Goal: Task Accomplishment & Management: Manage account settings

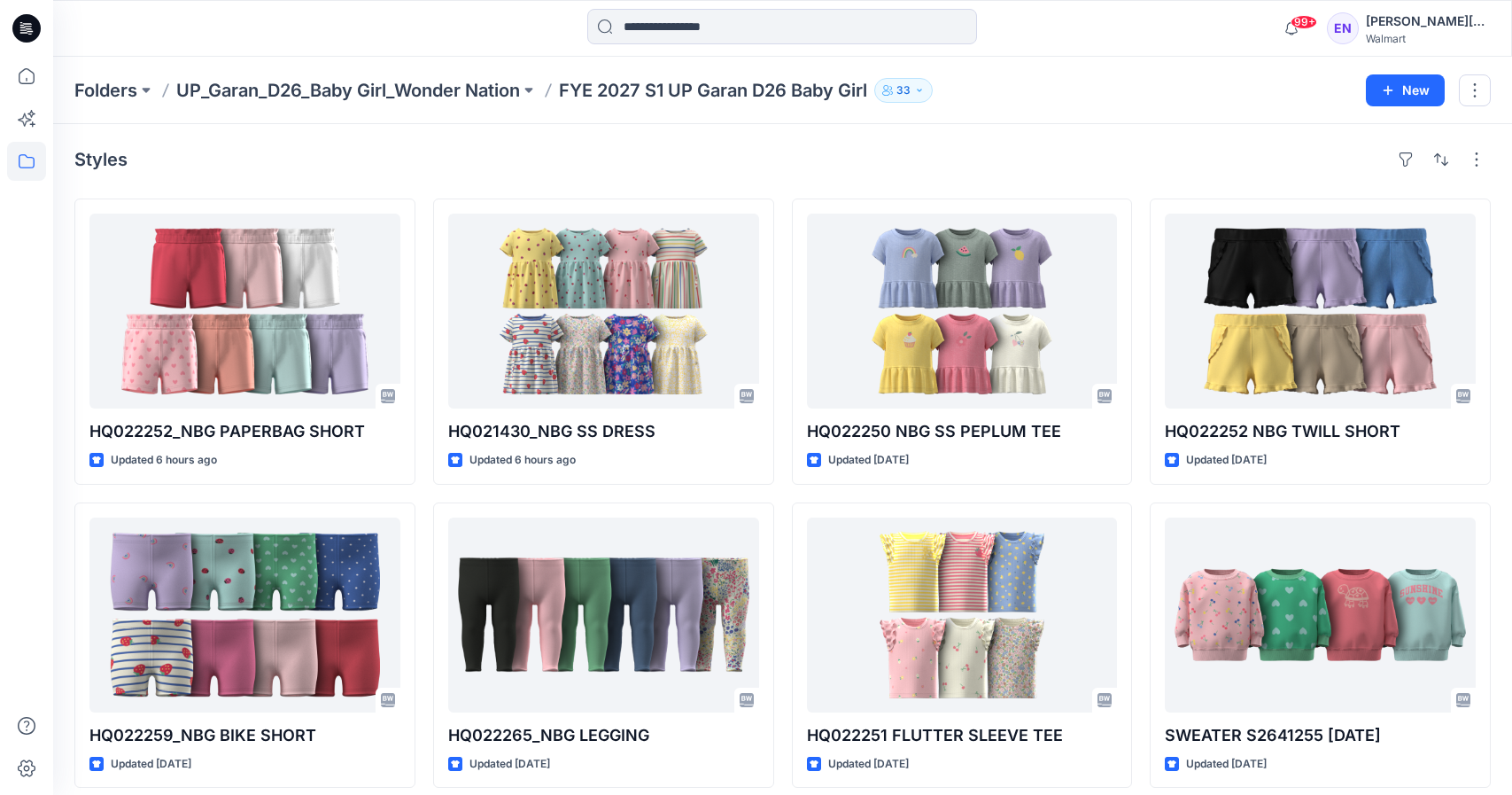
scroll to position [894, 0]
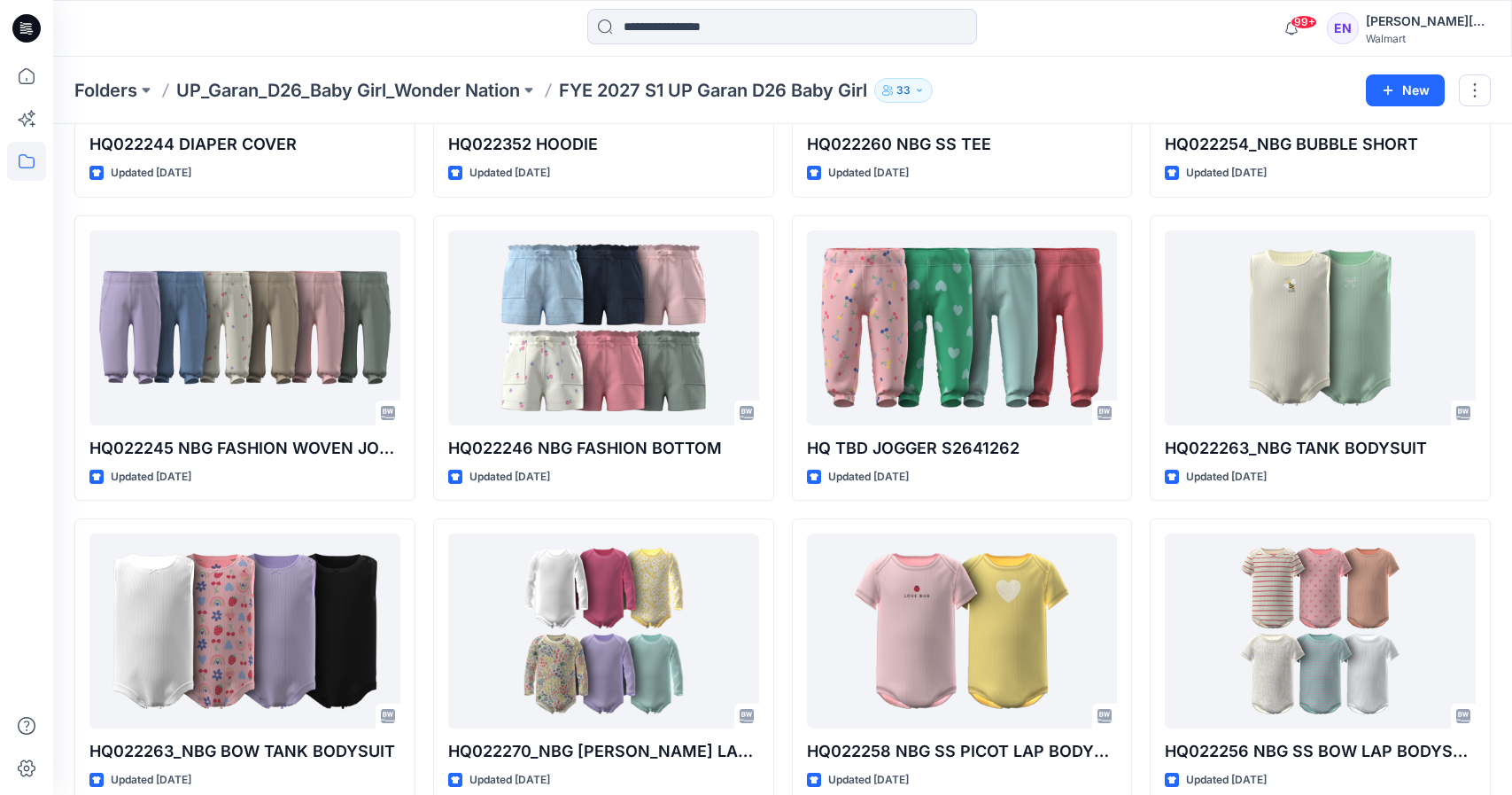
click at [106, 82] on p "Folders" at bounding box center [106, 90] width 63 height 25
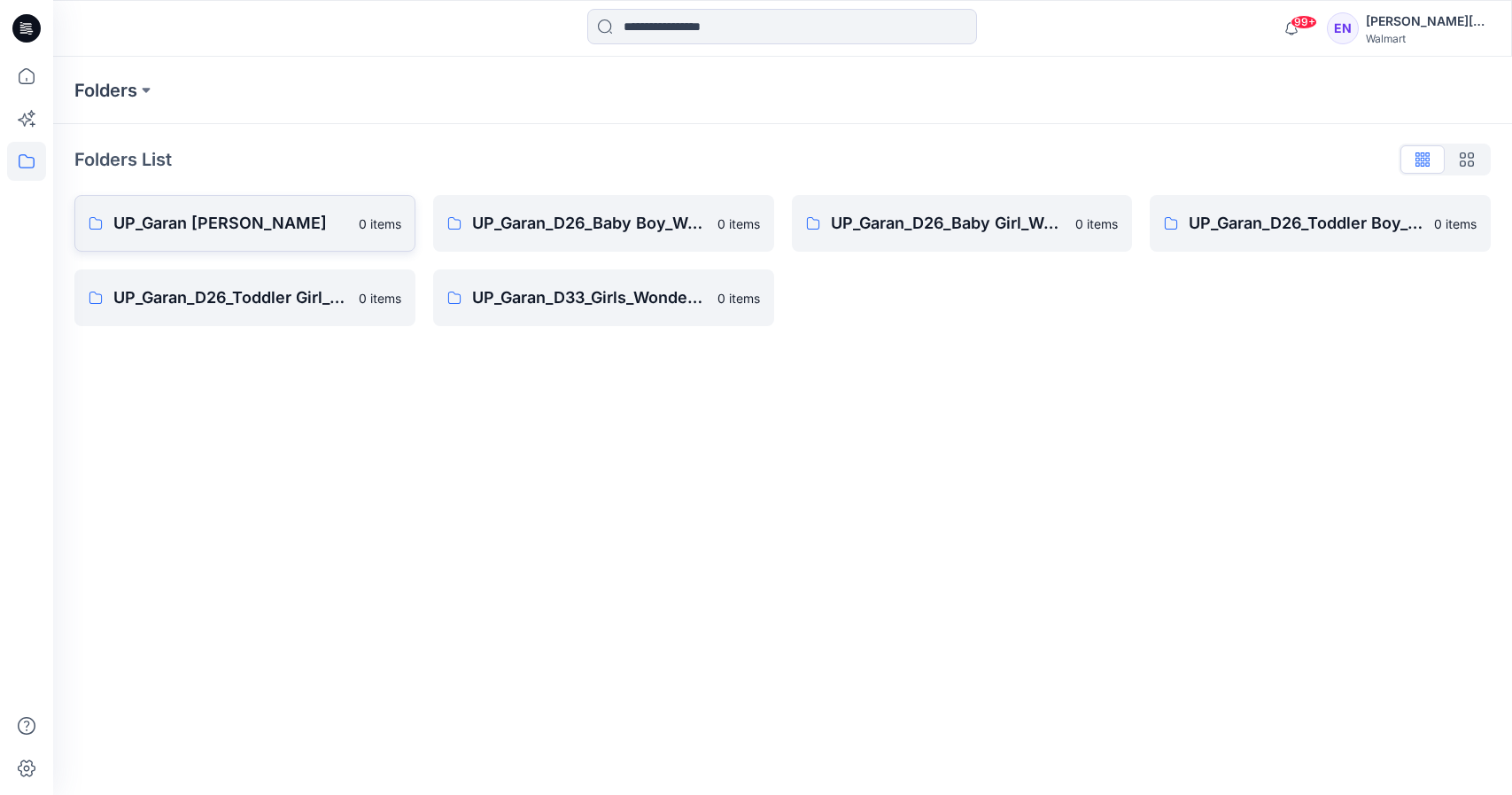
click at [284, 233] on p "UP_Garan [PERSON_NAME]" at bounding box center [230, 223] width 234 height 25
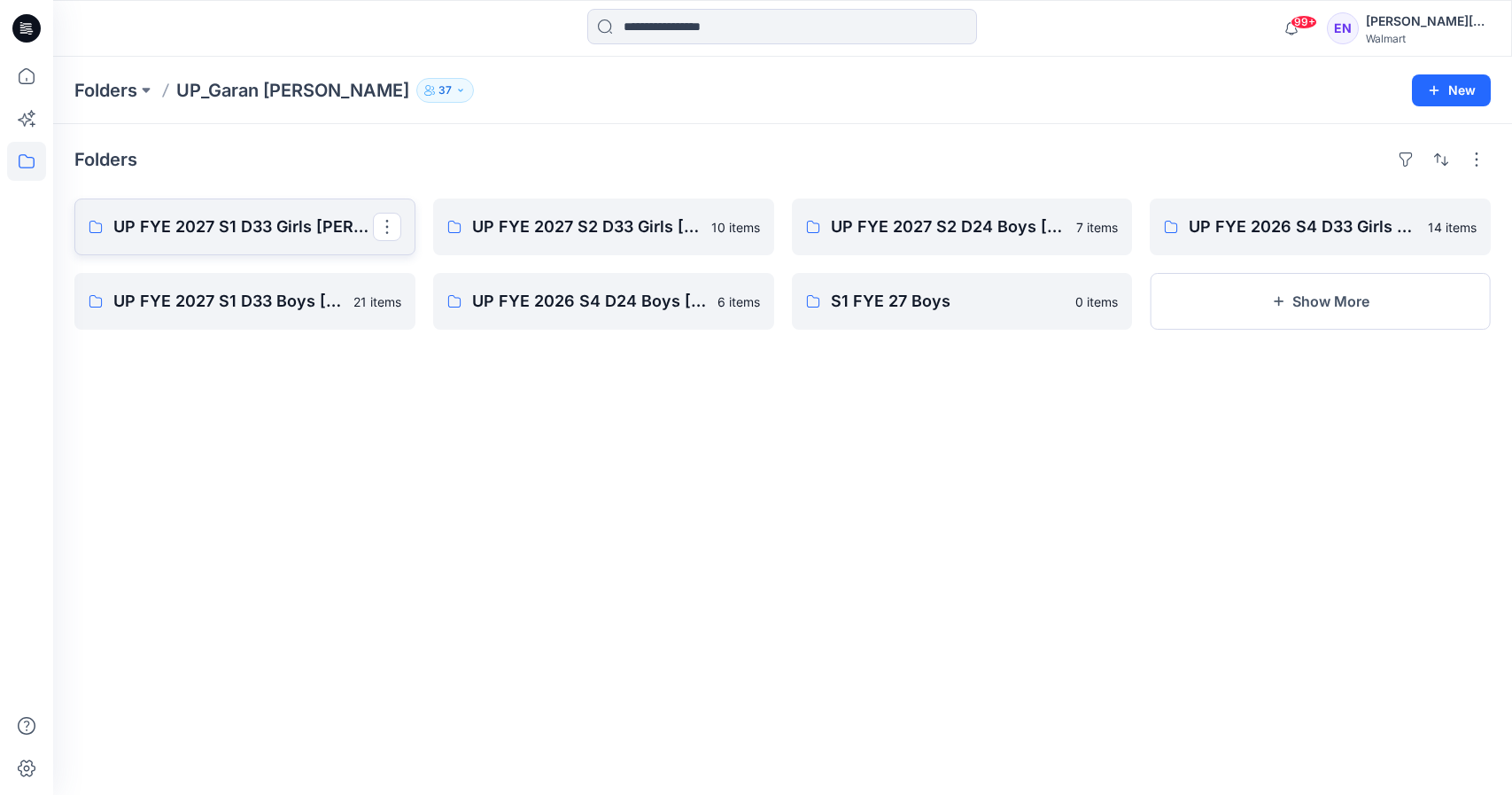
click at [292, 236] on p "UP FYE 2027 S1 D33 Girls [PERSON_NAME]" at bounding box center [243, 226] width 259 height 25
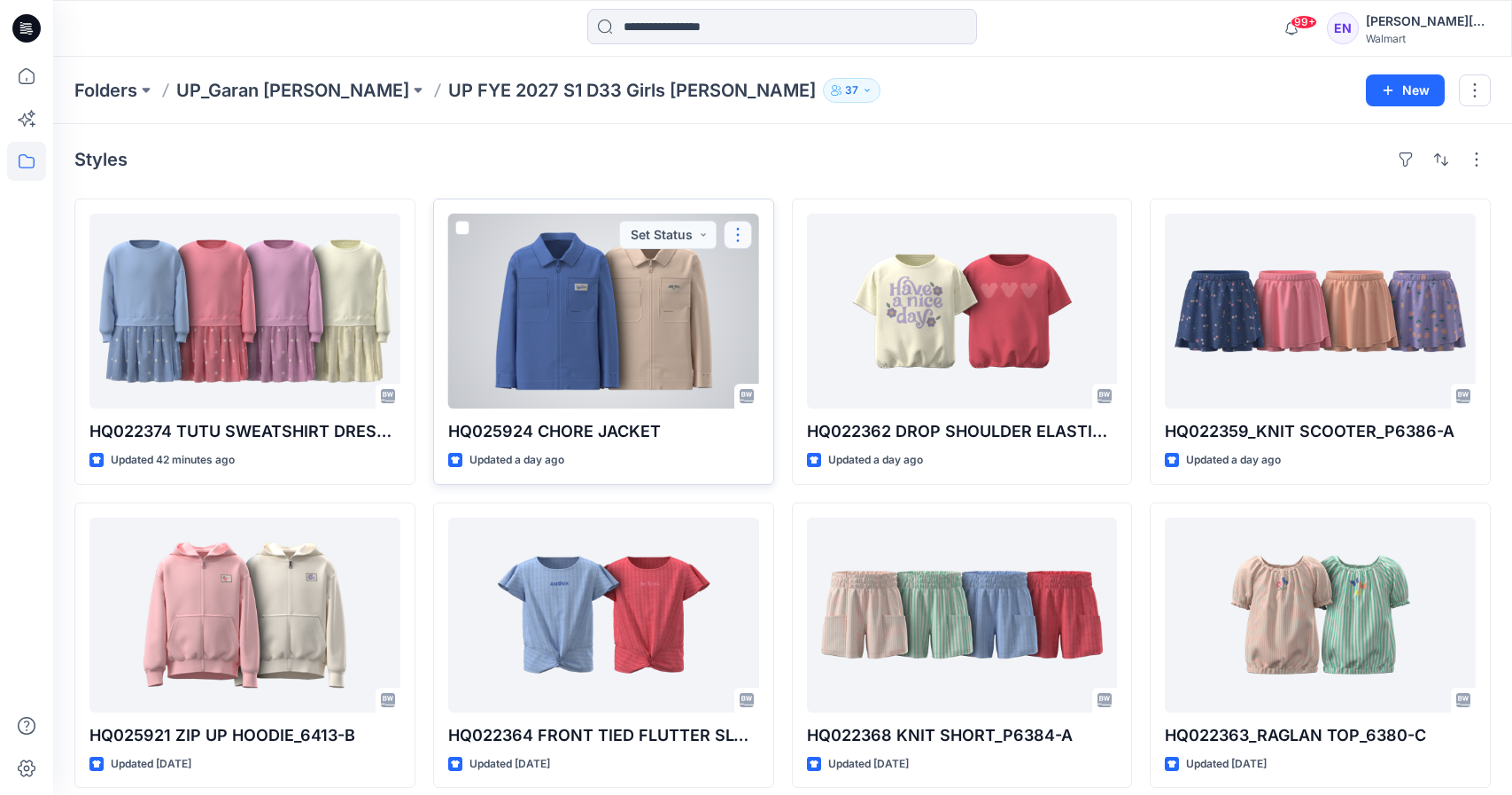
click at [744, 238] on button "button" at bounding box center [737, 234] width 29 height 29
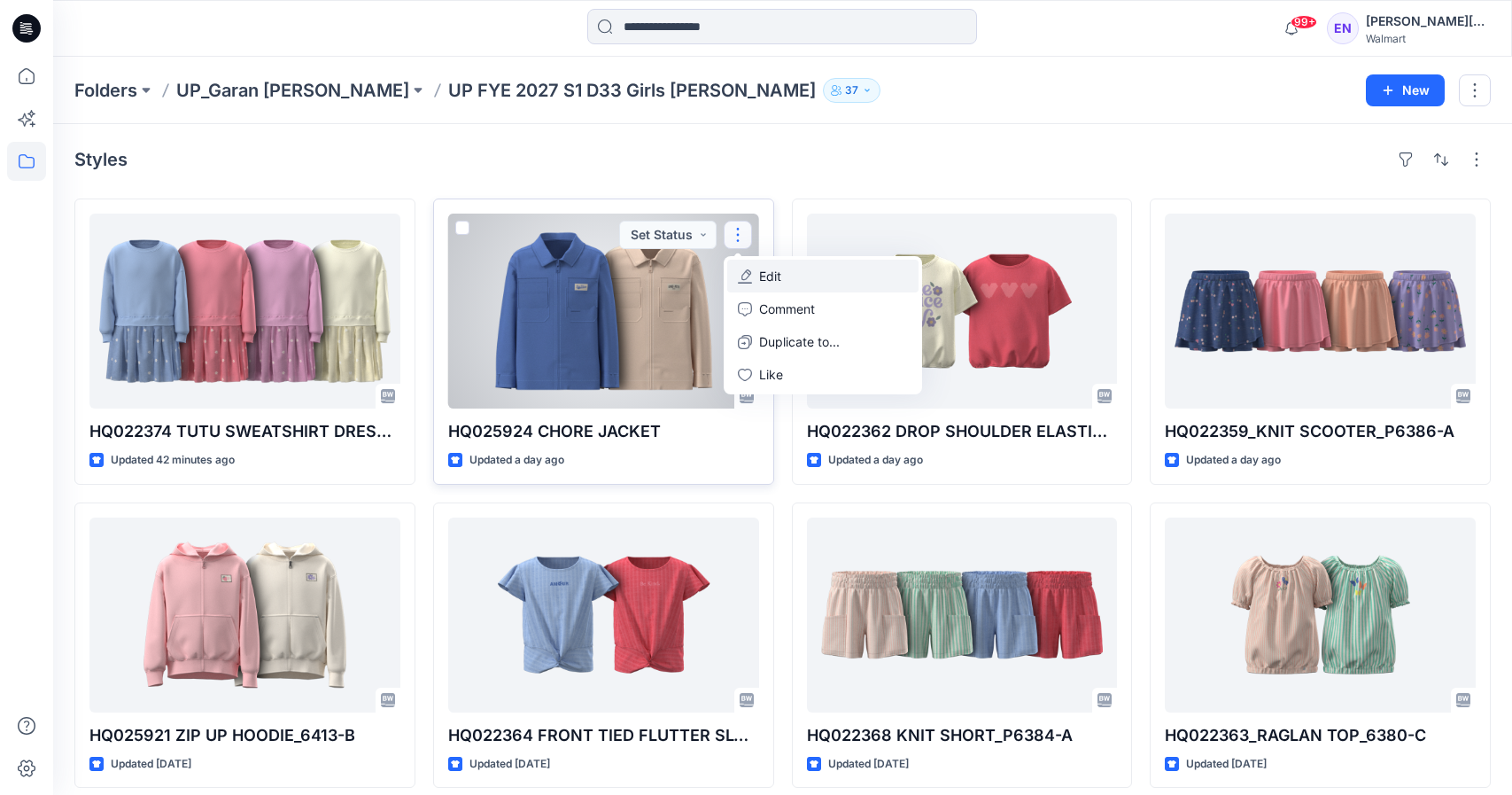
click at [760, 277] on p "Edit" at bounding box center [771, 276] width 22 height 19
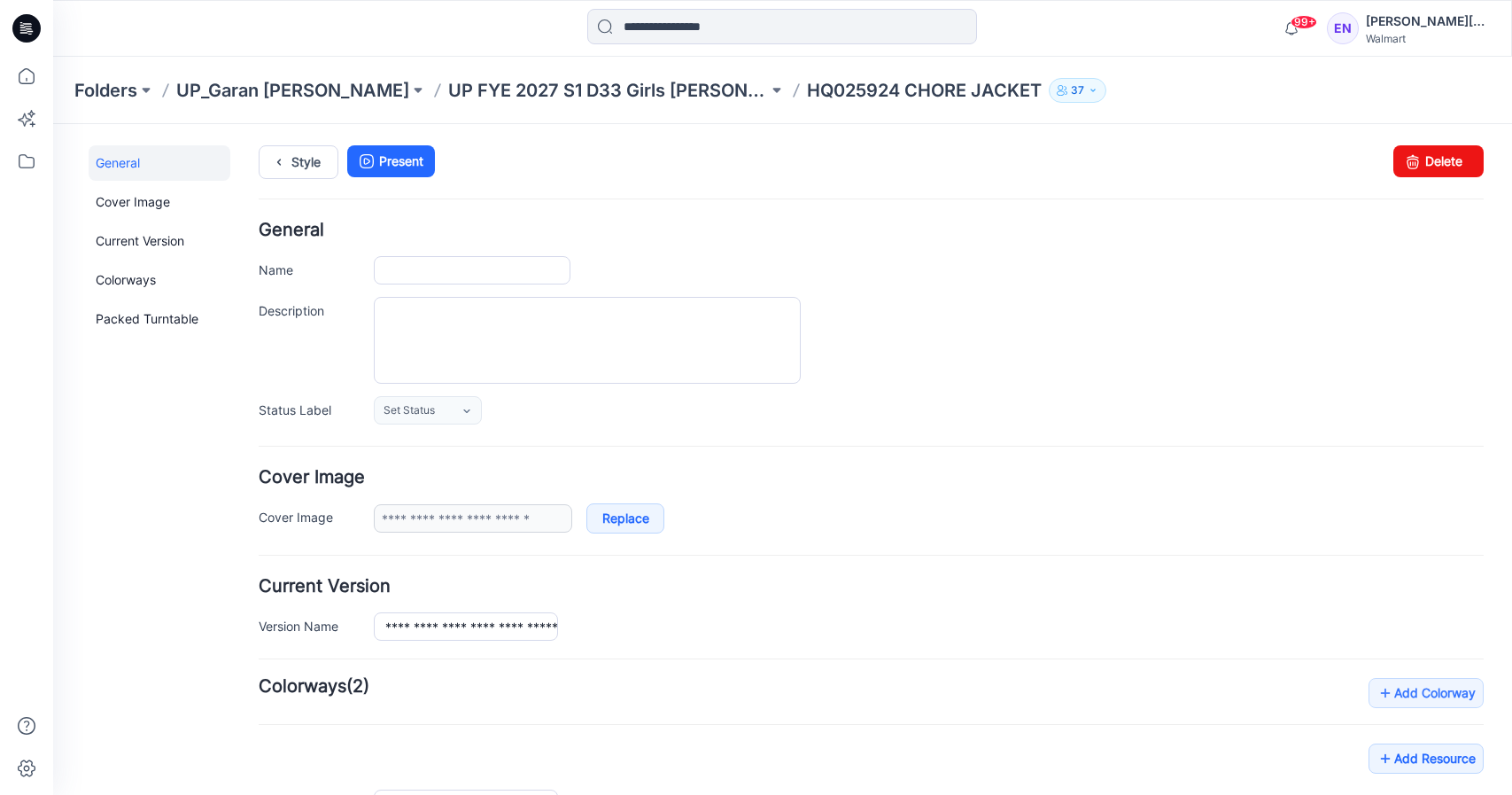
type input "**********"
click at [1448, 161] on link "Delete" at bounding box center [1439, 161] width 91 height 32
